Goal: Task Accomplishment & Management: Complete application form

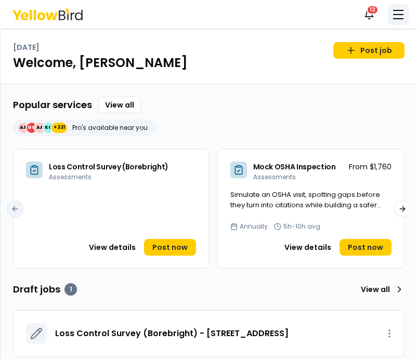
click at [397, 16] on button "button" at bounding box center [397, 14] width 21 height 21
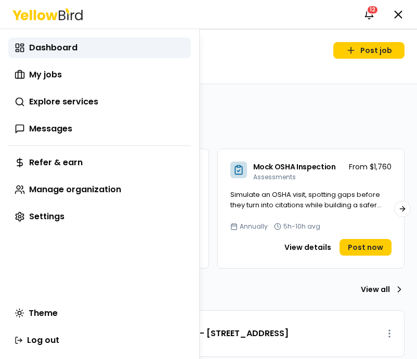
click at [73, 88] on div "Dashboard My jobs Explore services Messages Refer & earn Manage organization Se…" at bounding box center [99, 132] width 182 height 190
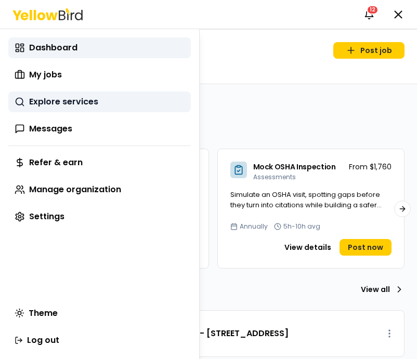
click at [70, 94] on link "Explore services" at bounding box center [99, 101] width 182 height 21
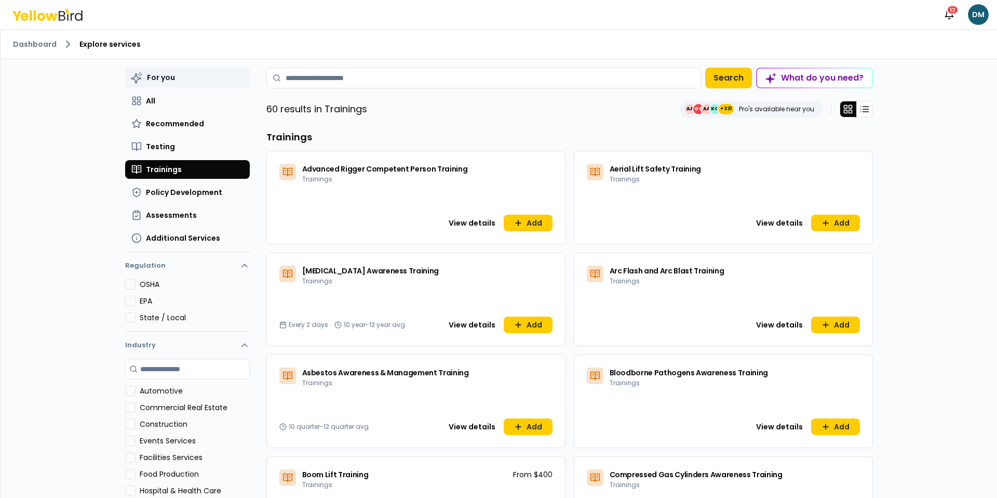
click at [209, 70] on button "For you" at bounding box center [187, 78] width 125 height 20
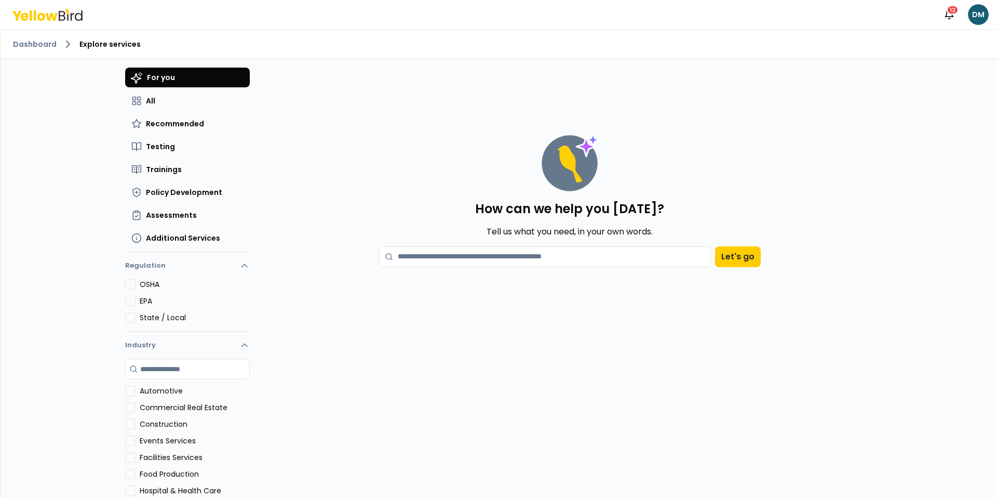
click at [455, 251] on textarea at bounding box center [545, 256] width 332 height 21
type textarea "***"
click at [772, 257] on div "How can we help you [DATE]? Tell us what you need, in your own words. *** Let's…" at bounding box center [570, 200] width 416 height 166
click at [741, 253] on button "Let's go" at bounding box center [740, 256] width 46 height 21
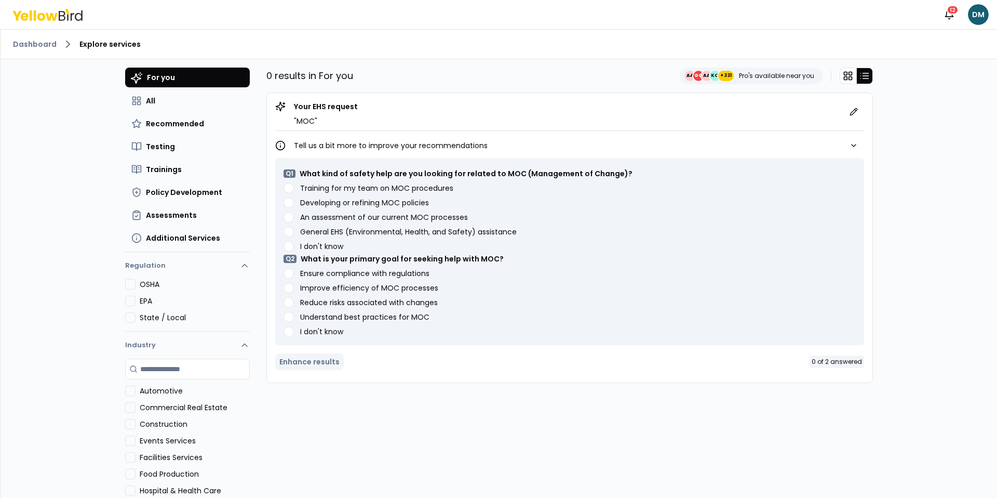
drag, startPoint x: 284, startPoint y: 104, endPoint x: 341, endPoint y: 134, distance: 64.6
click at [341, 134] on div "Your EHS request " MOC " Tell us a bit more to improve your recommendations Q 1…" at bounding box center [569, 237] width 607 height 290
click at [171, 144] on span "Testing" at bounding box center [160, 146] width 29 height 10
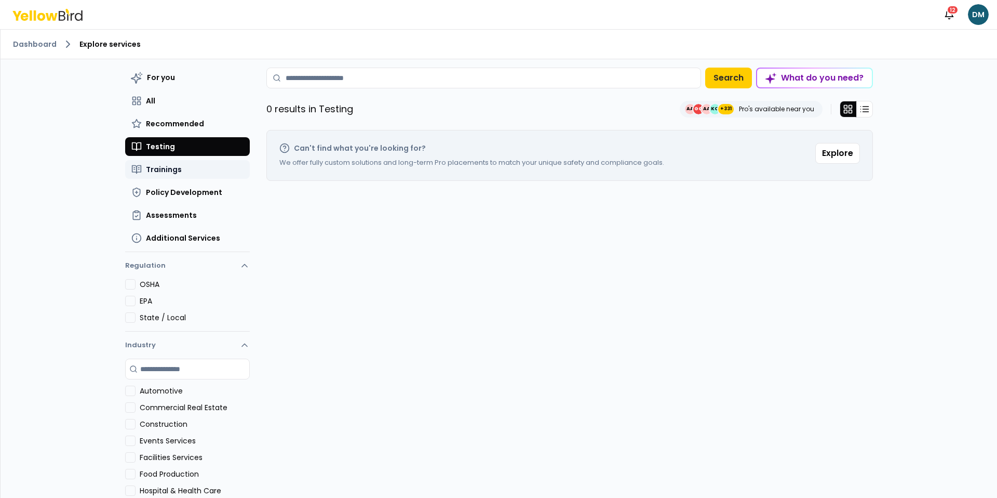
click at [166, 169] on span "Trainings" at bounding box center [164, 169] width 36 height 10
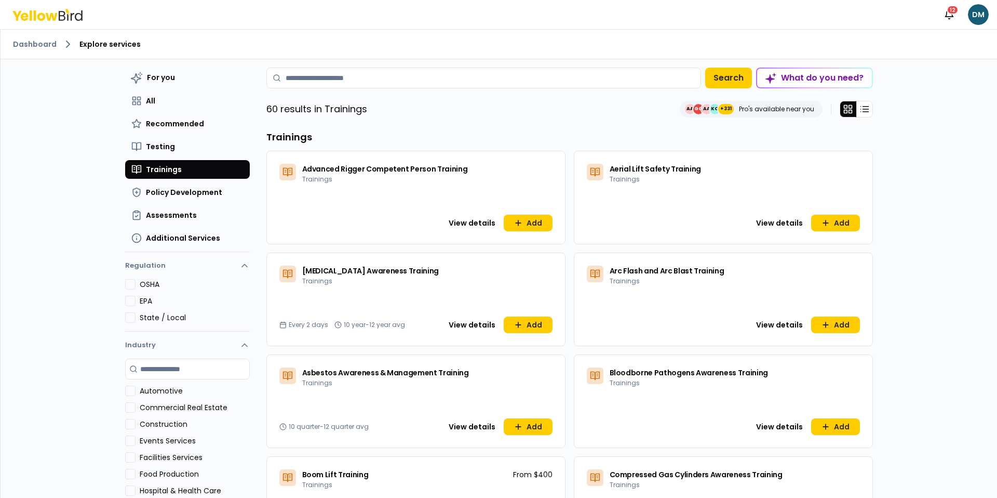
click at [313, 168] on span "Advanced Rigger Competent Person Training" at bounding box center [385, 169] width 166 height 10
drag, startPoint x: 313, startPoint y: 168, endPoint x: 350, endPoint y: 168, distance: 36.9
click at [350, 168] on span "Advanced Rigger Competent Person Training" at bounding box center [385, 169] width 166 height 10
copy span "Advanced Rigger"
click at [193, 75] on button "For you" at bounding box center [187, 78] width 125 height 20
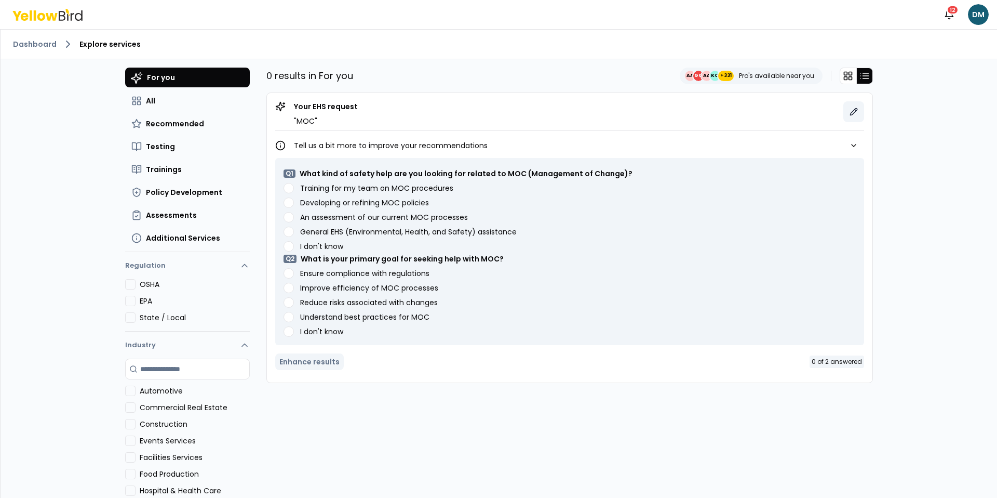
click at [852, 106] on button at bounding box center [853, 111] width 21 height 21
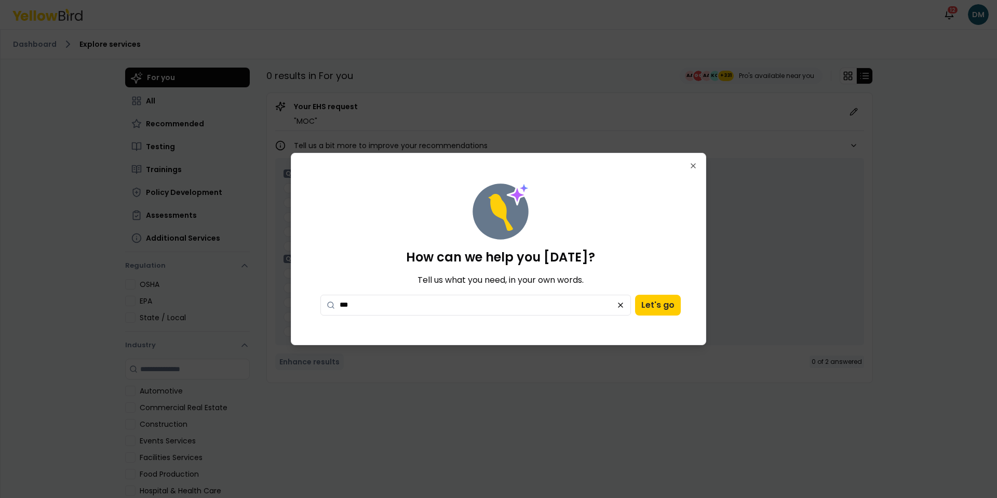
click at [407, 315] on div "How can we help you [DATE]? Tell us what you need, in your own words. *** Let's…" at bounding box center [501, 249] width 394 height 166
click at [415, 309] on textarea "***" at bounding box center [475, 304] width 311 height 21
paste textarea "**********"
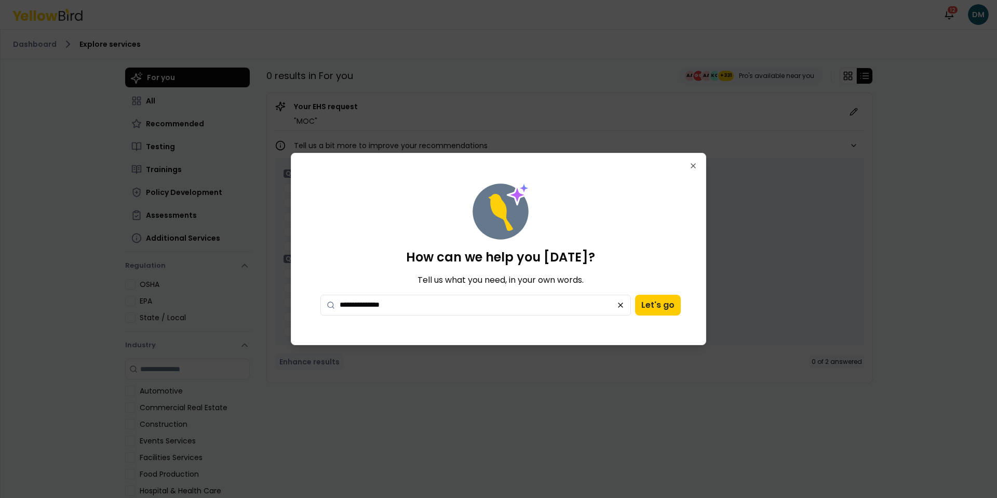
type textarea "**********"
drag, startPoint x: 620, startPoint y: 317, endPoint x: 649, endPoint y: 317, distance: 29.1
click at [649, 317] on div "**********" at bounding box center [501, 249] width 394 height 166
click at [654, 307] on button "Let's go" at bounding box center [658, 304] width 46 height 21
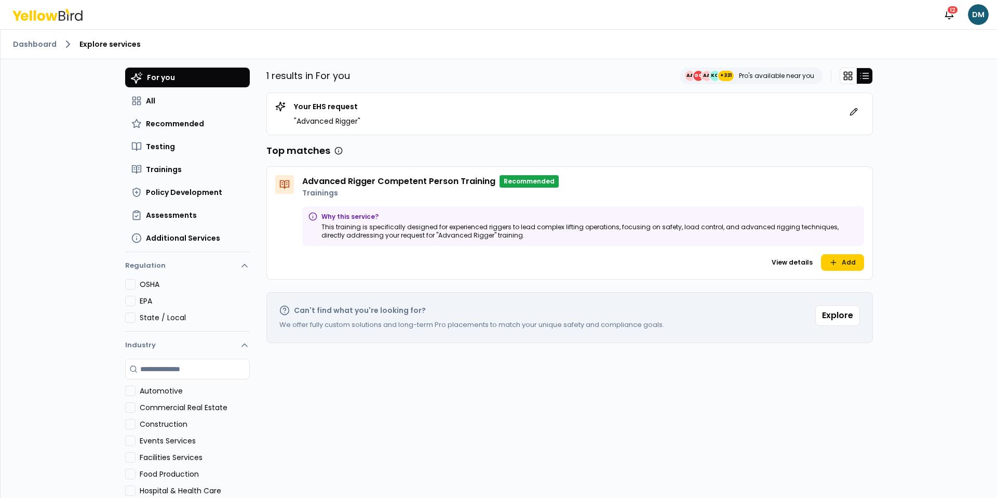
click at [280, 182] on icon at bounding box center [284, 184] width 10 height 10
drag, startPoint x: 280, startPoint y: 182, endPoint x: 285, endPoint y: 203, distance: 20.8
click at [285, 203] on div "Advanced Rigger Competent Person Training Recommended Trainings Why this servic…" at bounding box center [569, 222] width 607 height 113
click at [157, 126] on span "Recommended" at bounding box center [175, 123] width 58 height 10
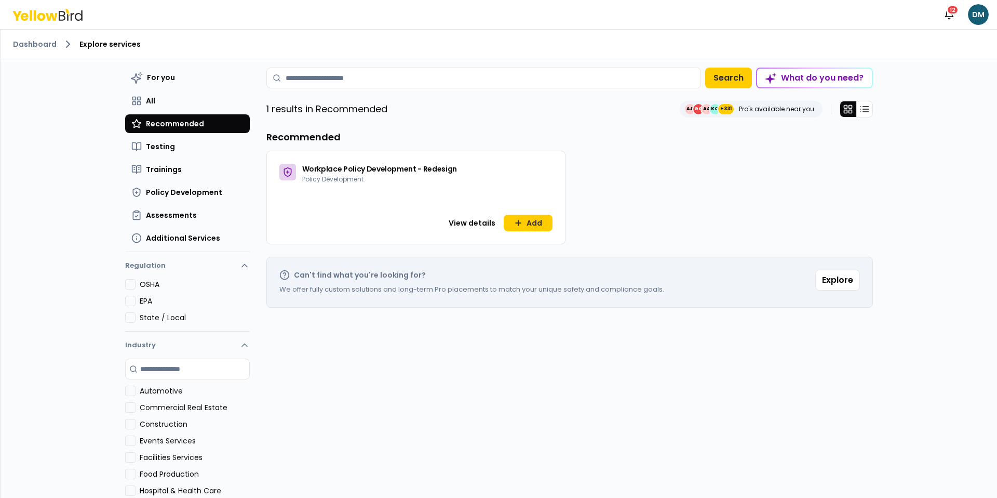
click at [157, 126] on span "Recommended" at bounding box center [175, 123] width 58 height 10
click at [154, 144] on span "Testing" at bounding box center [160, 146] width 29 height 10
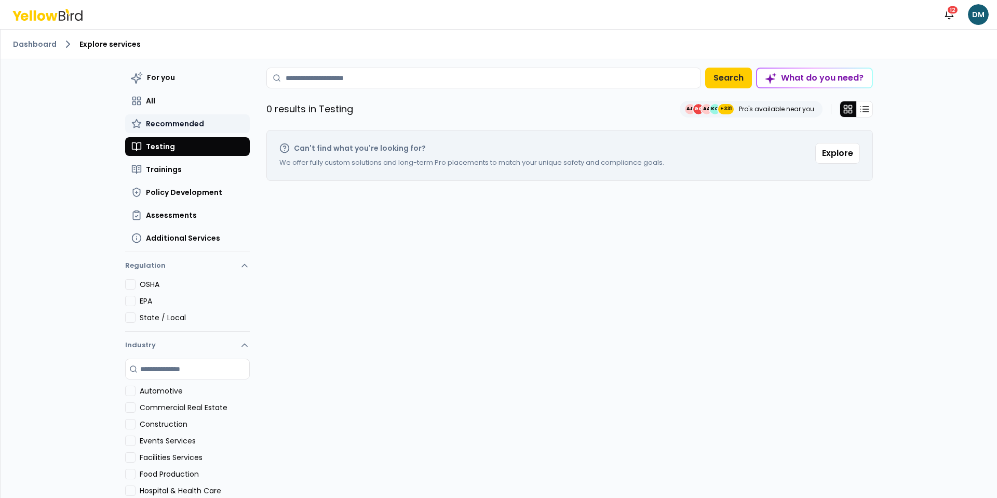
click at [167, 130] on button "Recommended" at bounding box center [187, 123] width 125 height 19
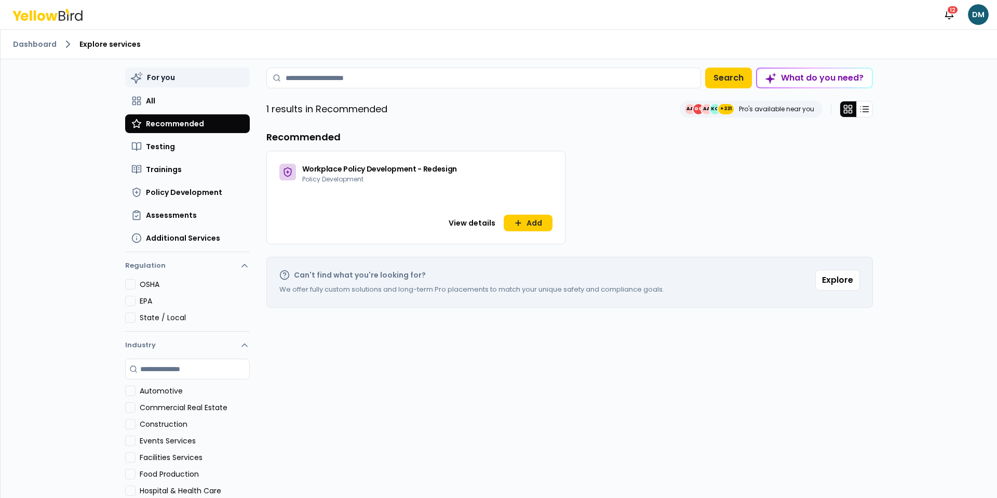
click at [170, 83] on button "For you" at bounding box center [187, 78] width 125 height 20
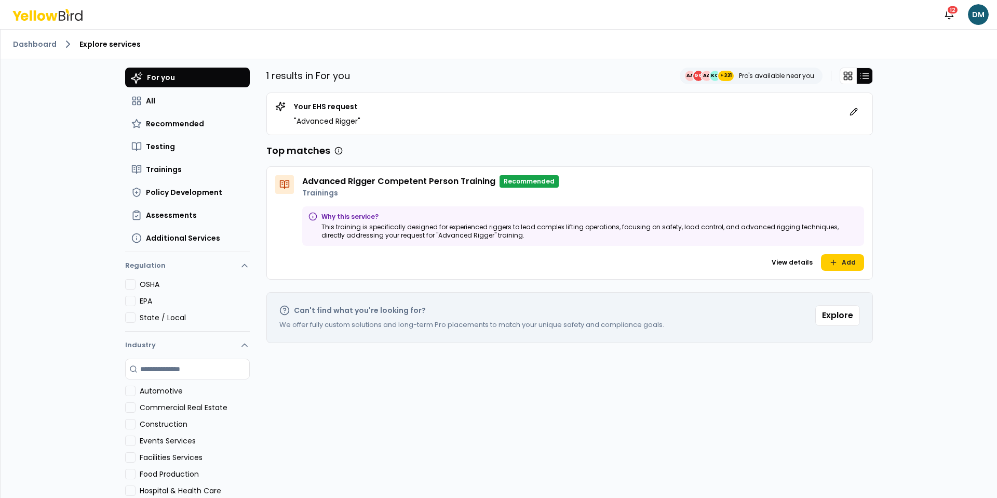
drag, startPoint x: 280, startPoint y: 178, endPoint x: 296, endPoint y: 194, distance: 22.0
click at [296, 193] on div "Advanced Rigger Competent Person Training Recommended Trainings Why this servic…" at bounding box center [569, 222] width 607 height 113
click at [296, 194] on div "Advanced Rigger Competent Person Training Recommended Trainings Why this servic…" at bounding box center [569, 222] width 607 height 113
